Goal: Information Seeking & Learning: Check status

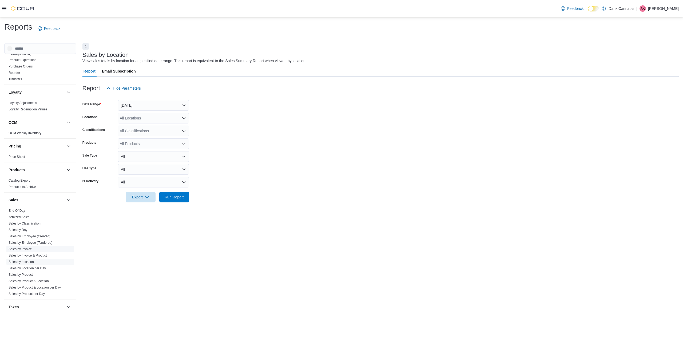
scroll to position [253, 0]
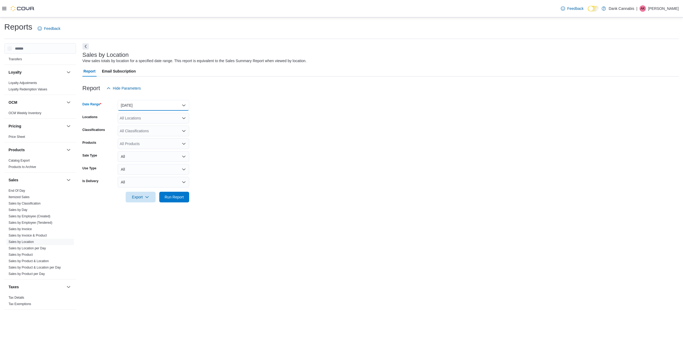
click at [175, 106] on button "[DATE]" at bounding box center [153, 105] width 71 height 11
click at [168, 115] on span "Custom Date" at bounding box center [156, 116] width 61 height 6
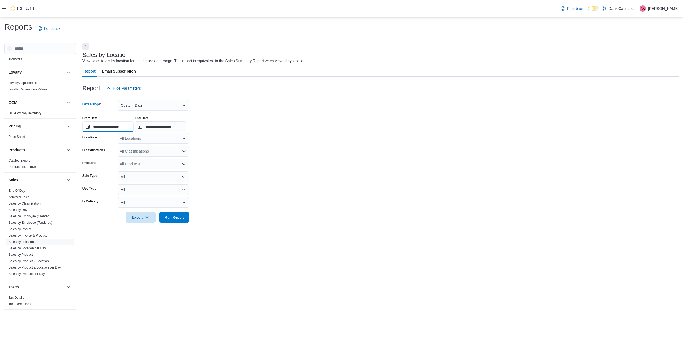
click at [107, 129] on input "**********" at bounding box center [107, 126] width 51 height 11
click at [149, 157] on div "2" at bounding box center [146, 158] width 9 height 9
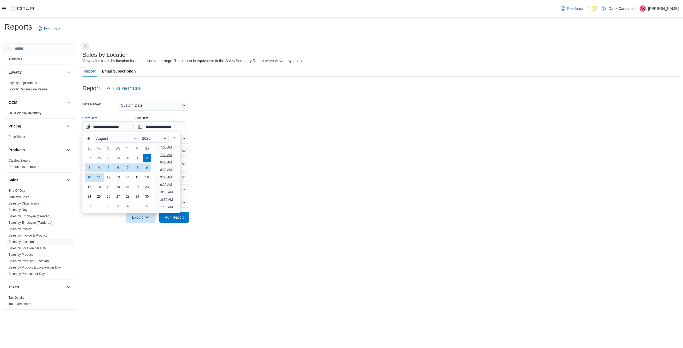
scroll to position [108, 0]
click at [170, 174] on li "9:00 AM" at bounding box center [166, 176] width 16 height 6
type input "**********"
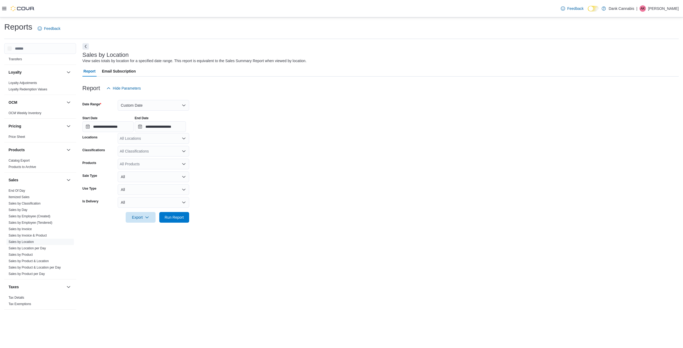
click at [259, 121] on div "**********" at bounding box center [380, 122] width 596 height 20
click at [185, 123] on input "**********" at bounding box center [160, 126] width 51 height 11
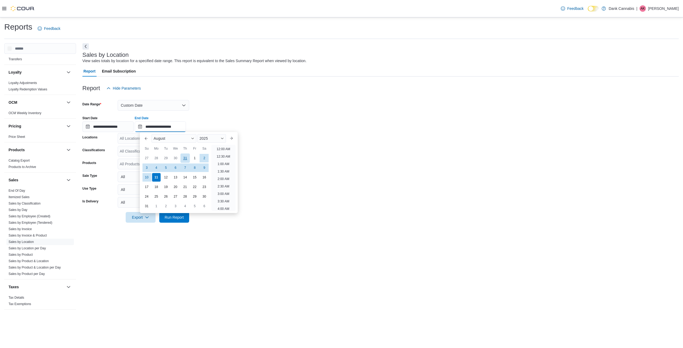
scroll to position [293, 0]
click at [205, 166] on div "9" at bounding box center [204, 167] width 9 height 9
click at [229, 180] on li "2:00 AM" at bounding box center [223, 179] width 16 height 6
type input "**********"
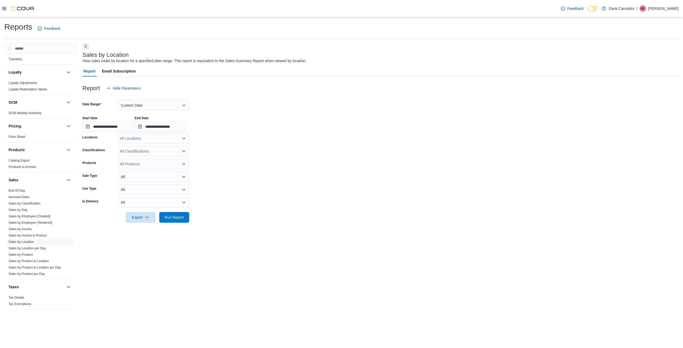
click at [277, 160] on form "**********" at bounding box center [380, 158] width 596 height 129
click at [178, 214] on span "Run Report" at bounding box center [173, 217] width 23 height 11
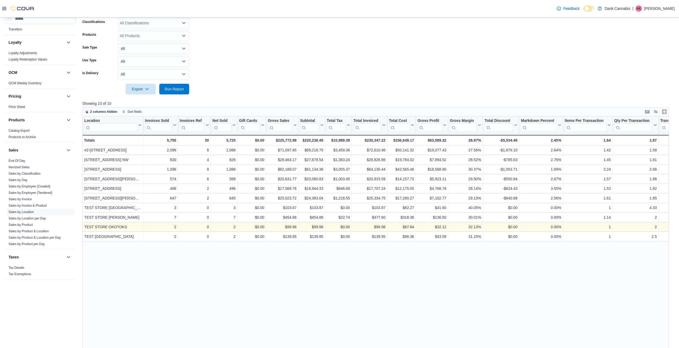
scroll to position [133, 0]
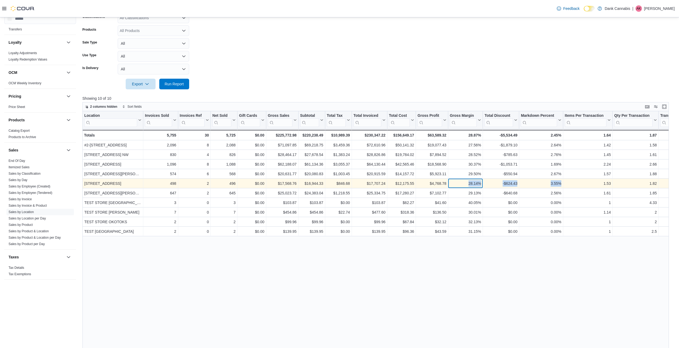
drag, startPoint x: 498, startPoint y: 186, endPoint x: 595, endPoint y: 182, distance: 96.9
click at [595, 182] on div "3412 3 Ave NW - Location, column 1, row 5 498 - Invoices Sold, column 2, row 5 …" at bounding box center [501, 184] width 839 height 10
click at [595, 182] on div "1.53" at bounding box center [588, 183] width 46 height 6
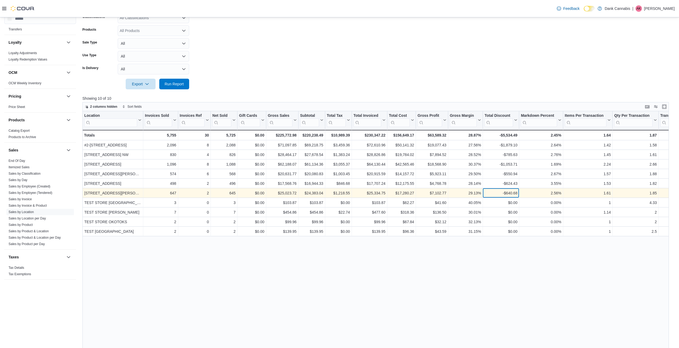
click at [510, 194] on div "-$640.68" at bounding box center [500, 193] width 33 height 6
drag, startPoint x: 512, startPoint y: 194, endPoint x: 627, endPoint y: 196, distance: 115.0
click at [627, 196] on div "[STREET_ADDRESS][PERSON_NAME] - Location, column 1, row 6 647 - Invoices Sold, …" at bounding box center [501, 193] width 839 height 10
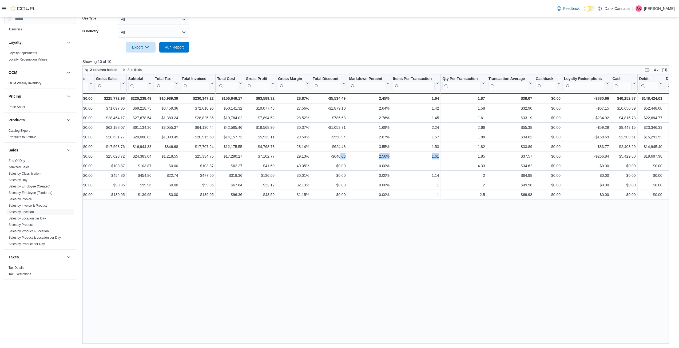
scroll to position [0, 176]
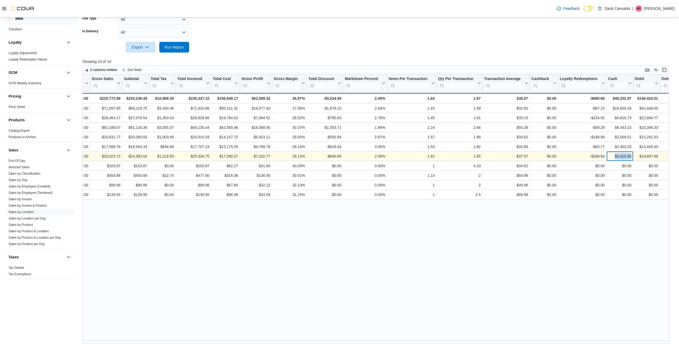
drag, startPoint x: 614, startPoint y: 156, endPoint x: 631, endPoint y: 157, distance: 17.3
click at [631, 157] on div "$5,429.80" at bounding box center [619, 156] width 23 height 6
copy div "$5,429.80"
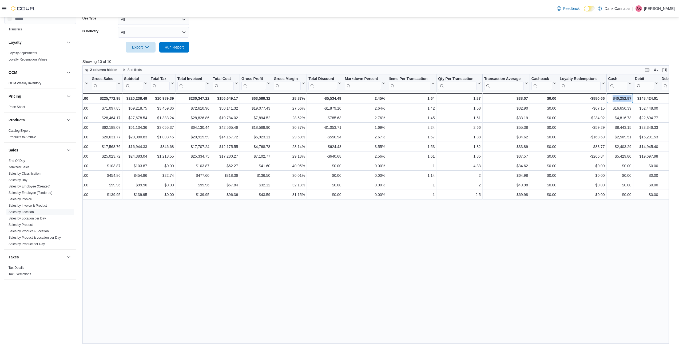
drag, startPoint x: 618, startPoint y: 99, endPoint x: 632, endPoint y: 100, distance: 13.4
click at [632, 100] on div "$40,252.87 - Cash, column 20, row 11" at bounding box center [619, 98] width 27 height 10
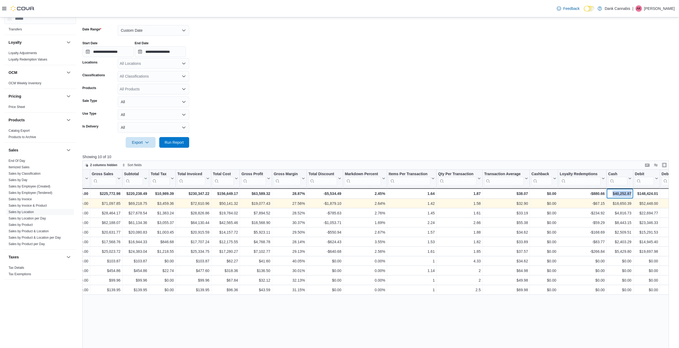
scroll to position [37, 0]
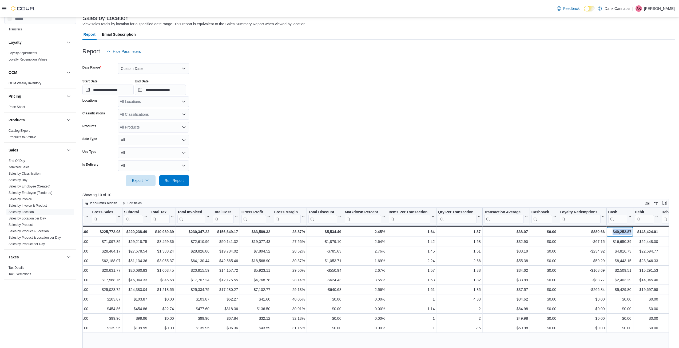
click at [614, 232] on div "$40,252.87" at bounding box center [619, 232] width 23 height 6
drag, startPoint x: 613, startPoint y: 232, endPoint x: 636, endPoint y: 233, distance: 23.2
click at [636, 233] on div "Totals - Location, column 1, row 11 5,755 - Invoices Sold, column 2, row 11 30 …" at bounding box center [510, 232] width 1209 height 10
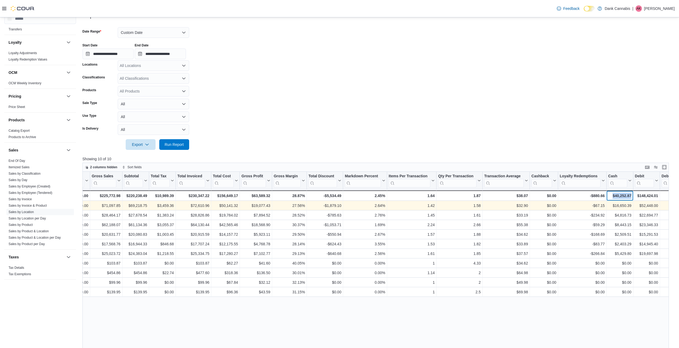
scroll to position [63, 0]
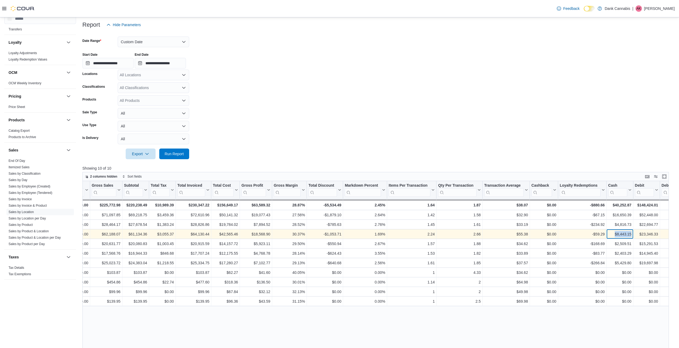
drag, startPoint x: 633, startPoint y: 234, endPoint x: 613, endPoint y: 235, distance: 19.2
click at [613, 235] on div "$8,443.15 - Cash, column 20, row 3" at bounding box center [619, 234] width 27 height 10
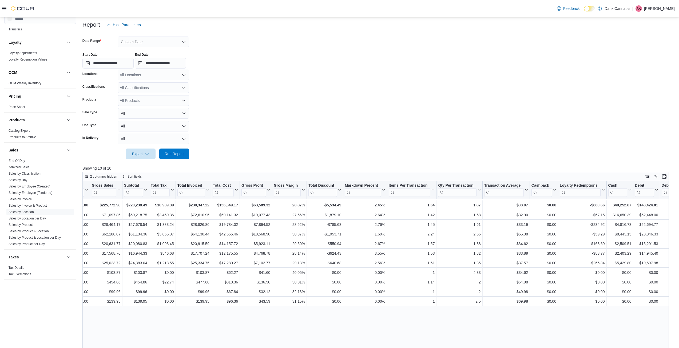
drag, startPoint x: 323, startPoint y: 85, endPoint x: 261, endPoint y: 72, distance: 63.6
click at [323, 85] on form "**********" at bounding box center [378, 94] width 592 height 129
